Goal: Transaction & Acquisition: Purchase product/service

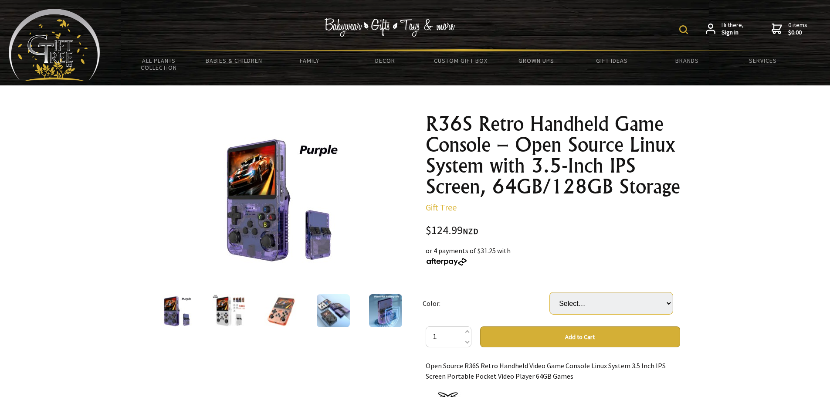
click at [605, 297] on select "Select… Black White Orange Purple" at bounding box center [611, 303] width 123 height 22
select select "Black"
click at [550, 292] on select "Select… Black White Orange Purple" at bounding box center [611, 303] width 123 height 22
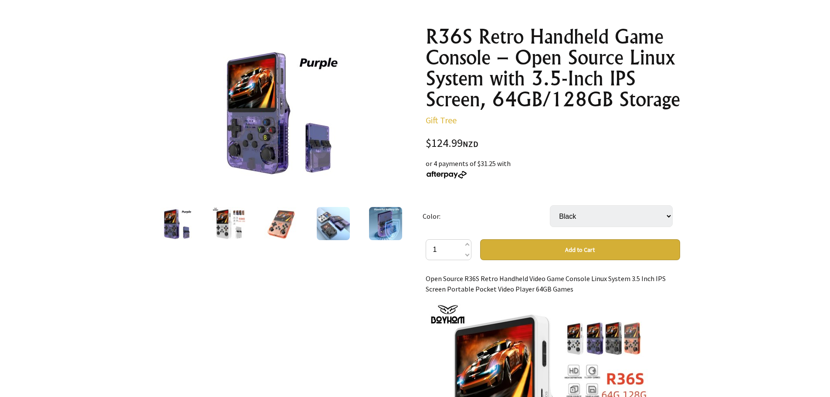
click at [616, 219] on select "Select… Black White Orange Purple" at bounding box center [611, 216] width 123 height 22
drag, startPoint x: 650, startPoint y: 166, endPoint x: 643, endPoint y: 162, distance: 8.4
click at [651, 165] on div "or 4 payments of $31.25 with" at bounding box center [552, 168] width 254 height 21
click at [327, 229] on img at bounding box center [333, 223] width 33 height 33
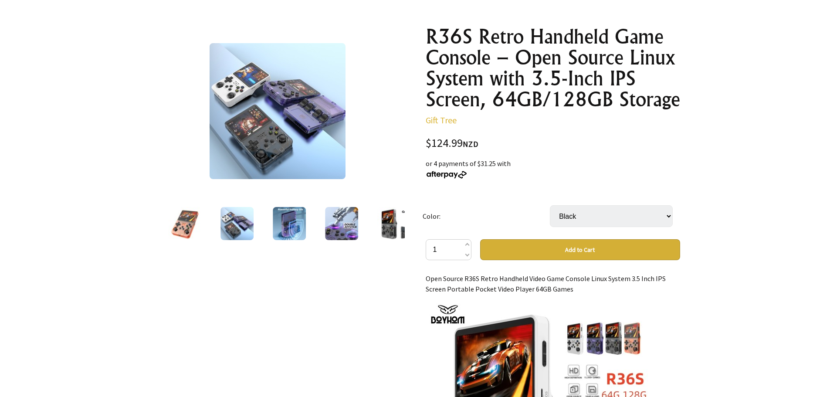
click at [337, 226] on img at bounding box center [341, 223] width 33 height 33
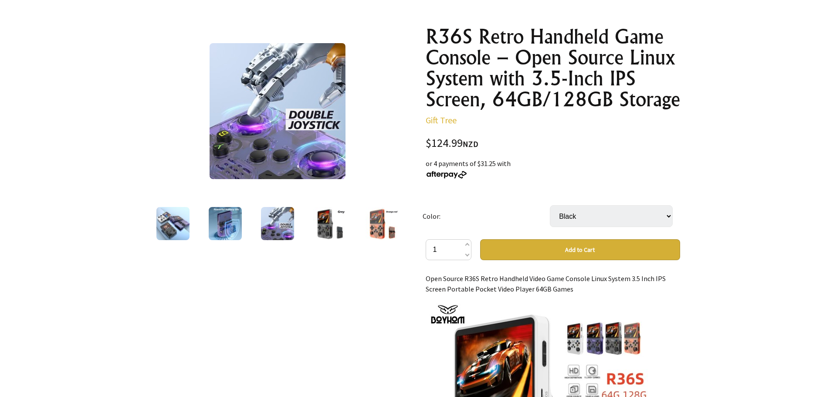
click at [354, 218] on div at bounding box center [330, 223] width 52 height 37
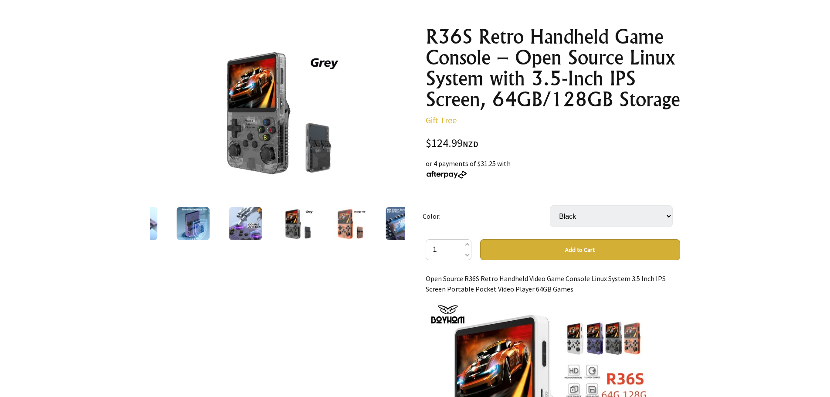
click at [191, 237] on img at bounding box center [192, 223] width 33 height 33
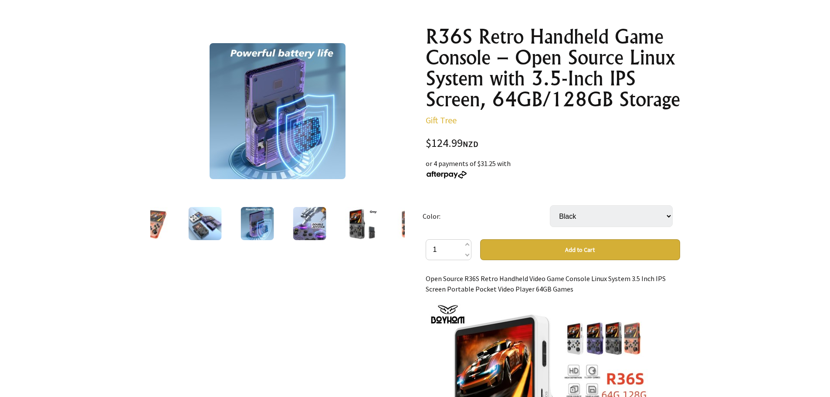
click at [175, 237] on div at bounding box center [152, 223] width 52 height 37
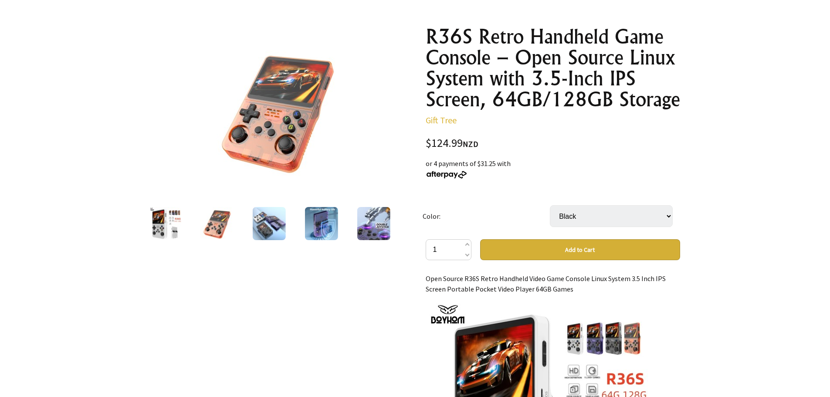
click at [169, 232] on img at bounding box center [164, 223] width 33 height 33
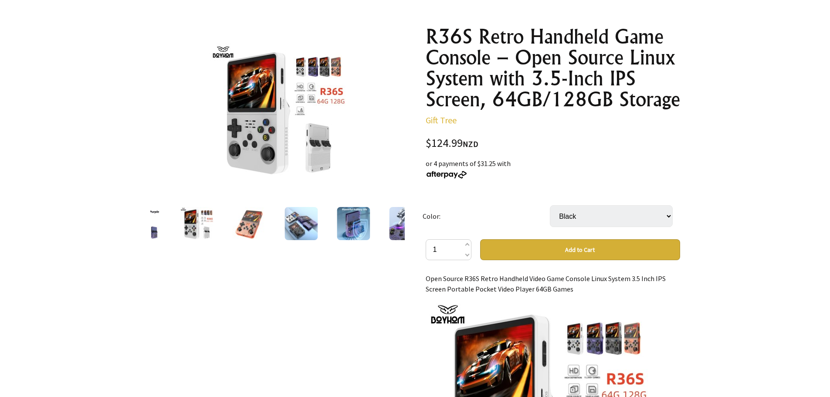
click at [380, 226] on div at bounding box center [405, 223] width 52 height 37
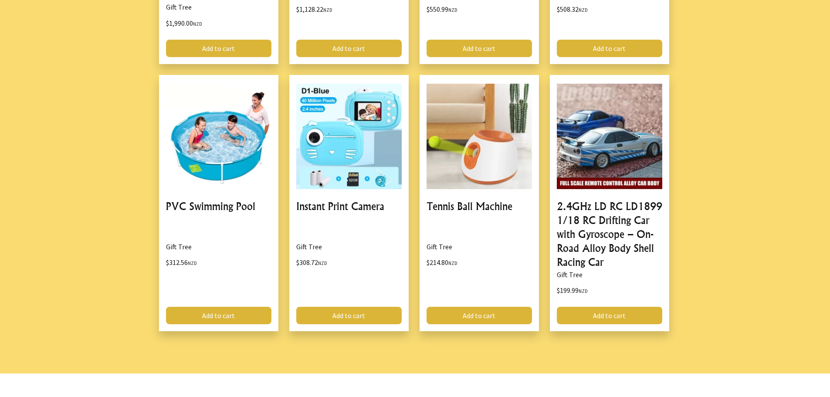
scroll to position [0, 0]
